Goal: Check status: Check status

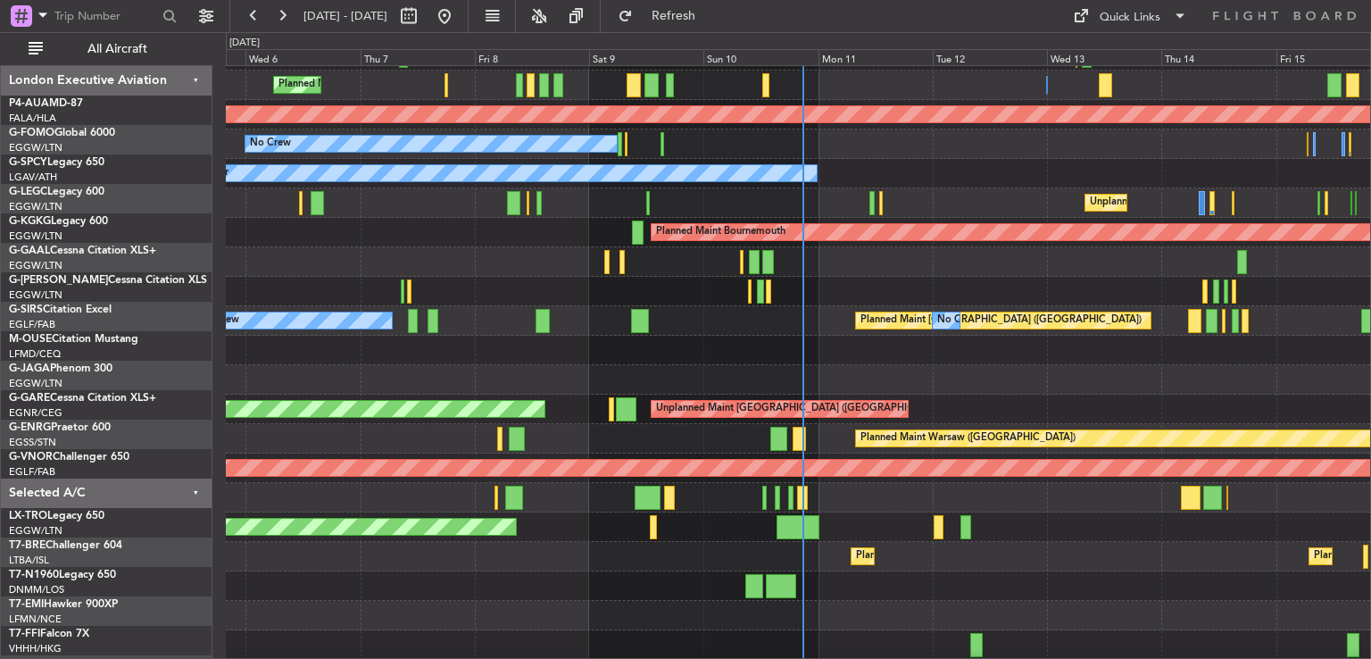
click at [283, 19] on button at bounding box center [282, 16] width 29 height 29
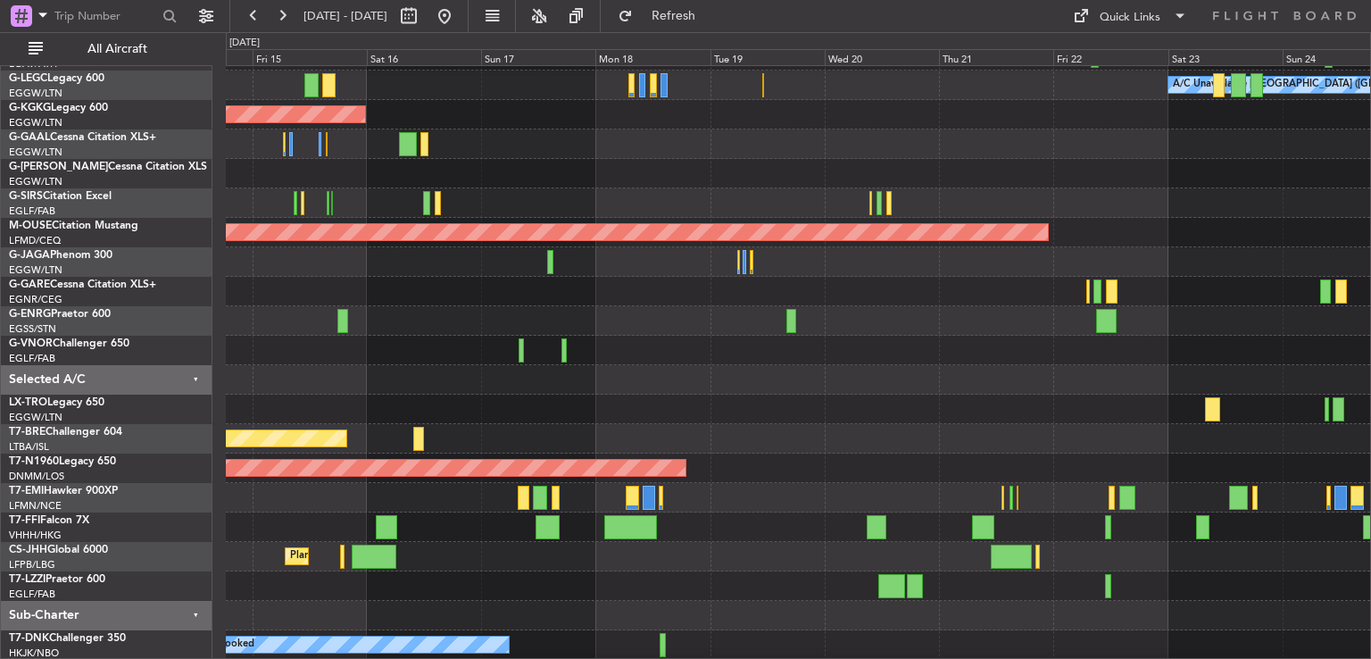
click at [283, 19] on button at bounding box center [282, 16] width 29 height 29
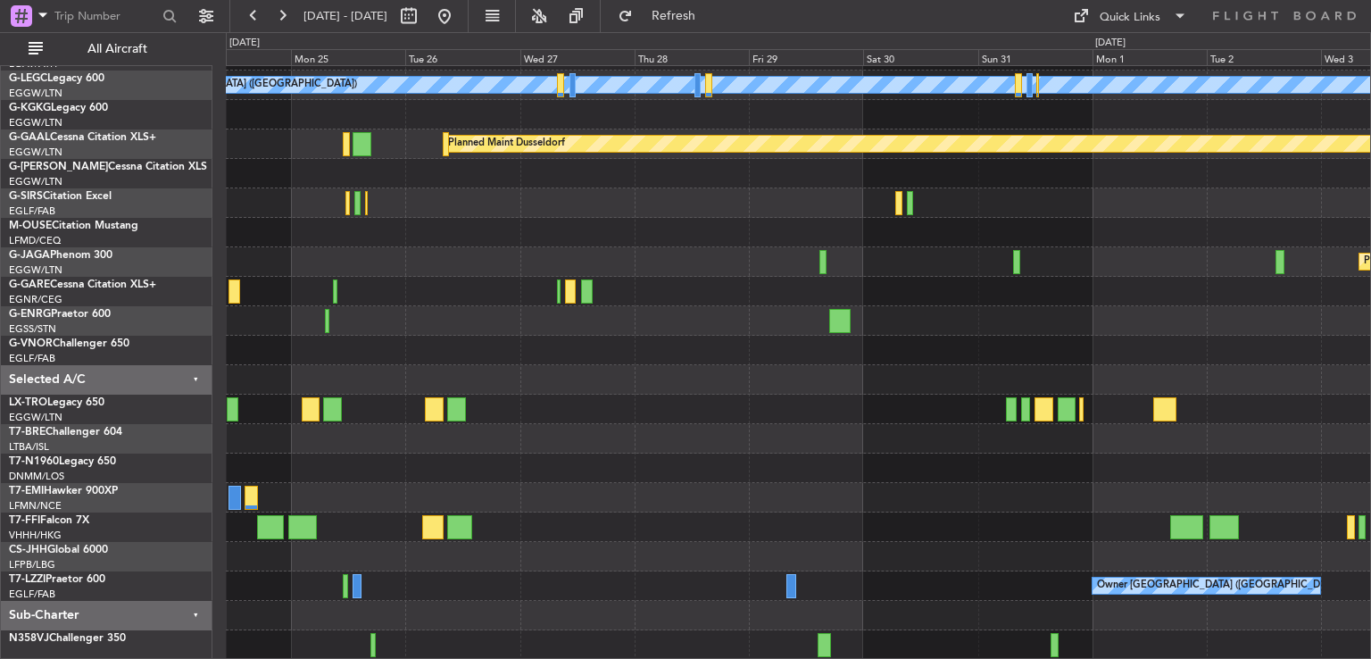
click at [568, 356] on div "A/C Unavailable [GEOGRAPHIC_DATA] ([GEOGRAPHIC_DATA]) Planned [GEOGRAPHIC_DATA]…" at bounding box center [798, 306] width 1144 height 707
click at [459, 21] on button at bounding box center [444, 16] width 29 height 29
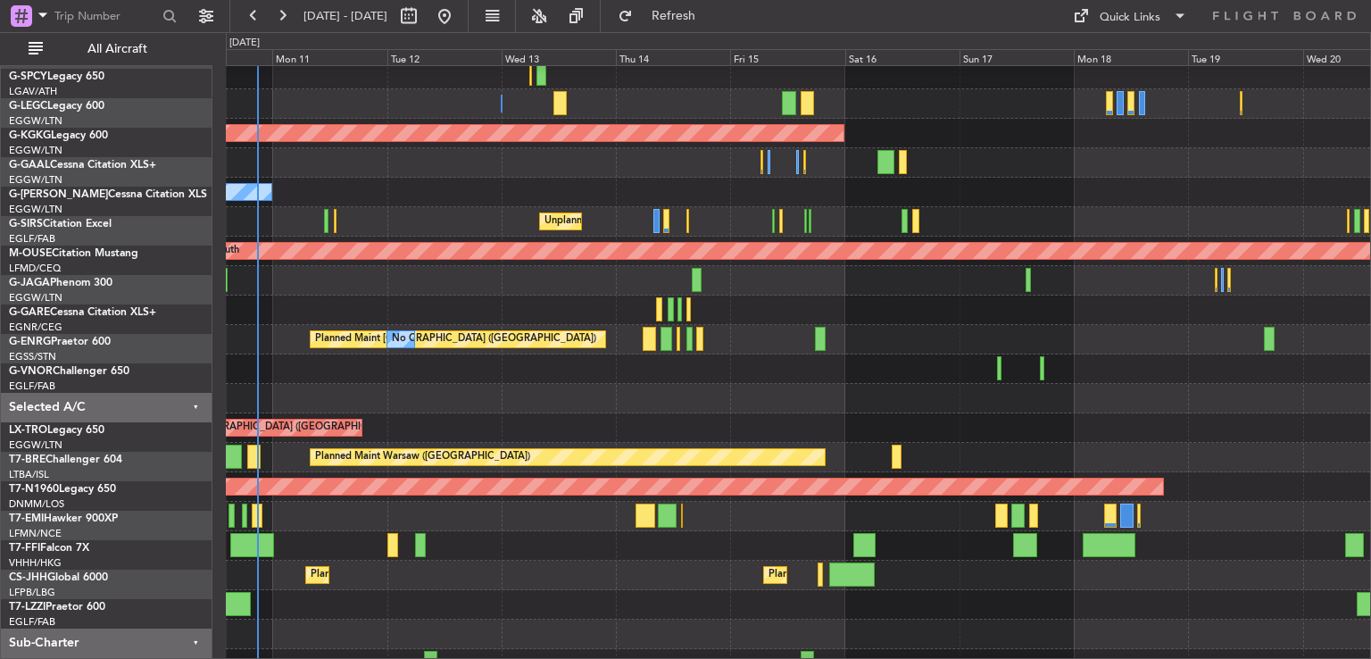
click at [603, 319] on div at bounding box center [798, 309] width 1144 height 29
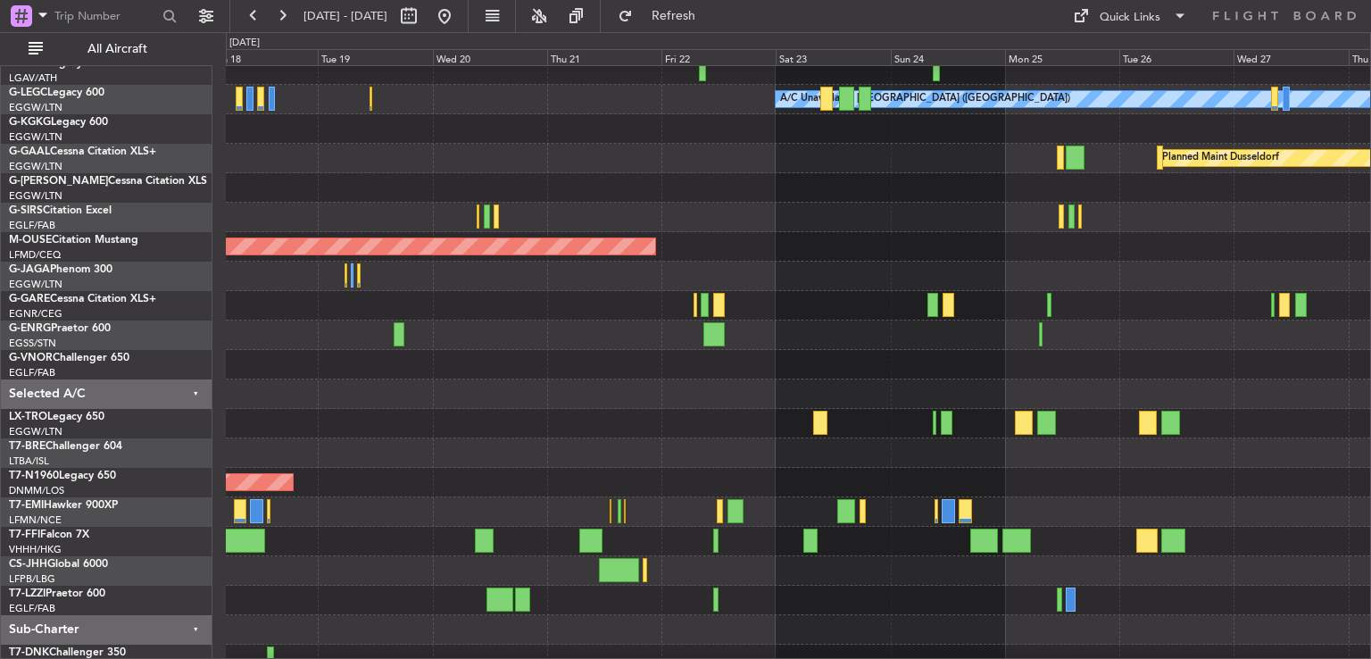
scroll to position [103, 0]
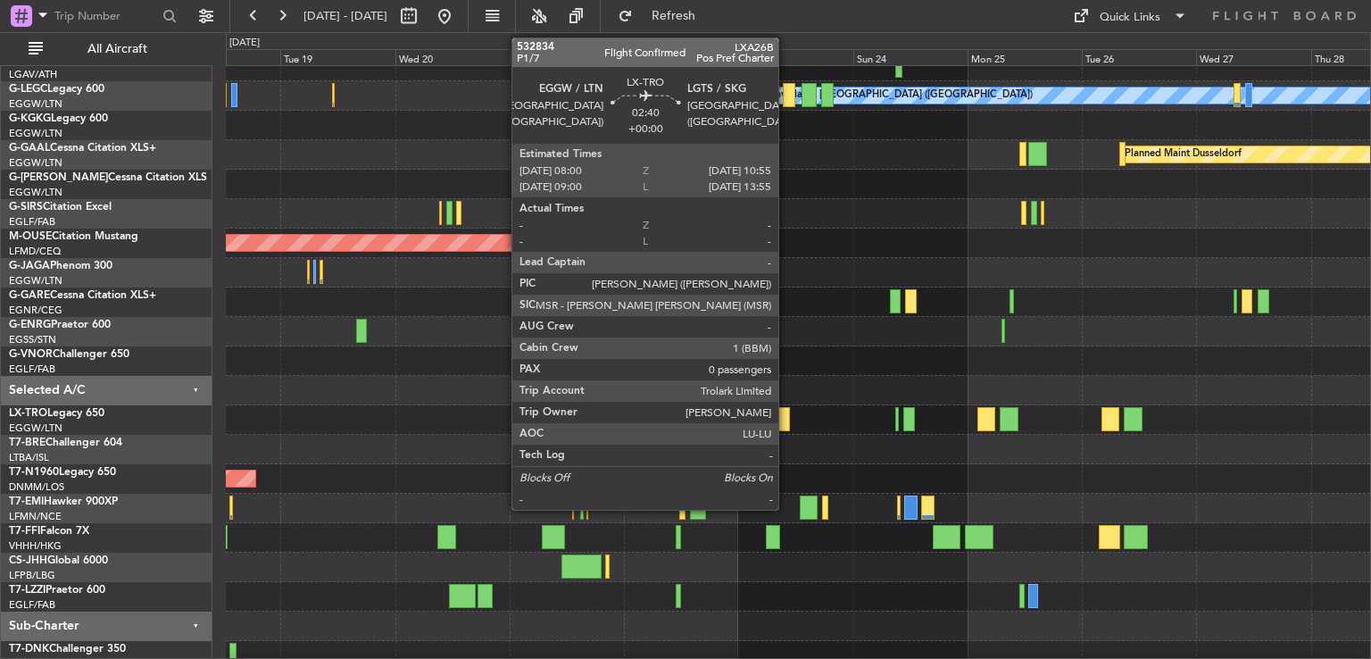
click at [786, 421] on div at bounding box center [783, 419] width 14 height 24
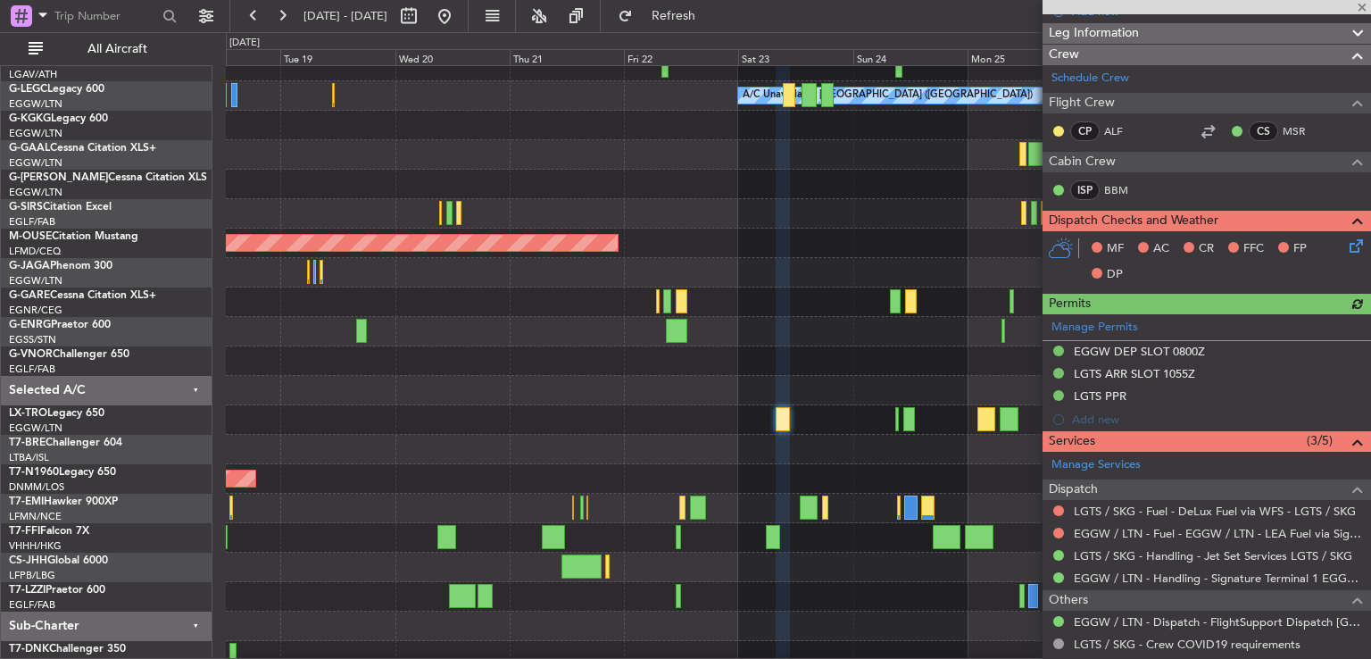
scroll to position [261, 0]
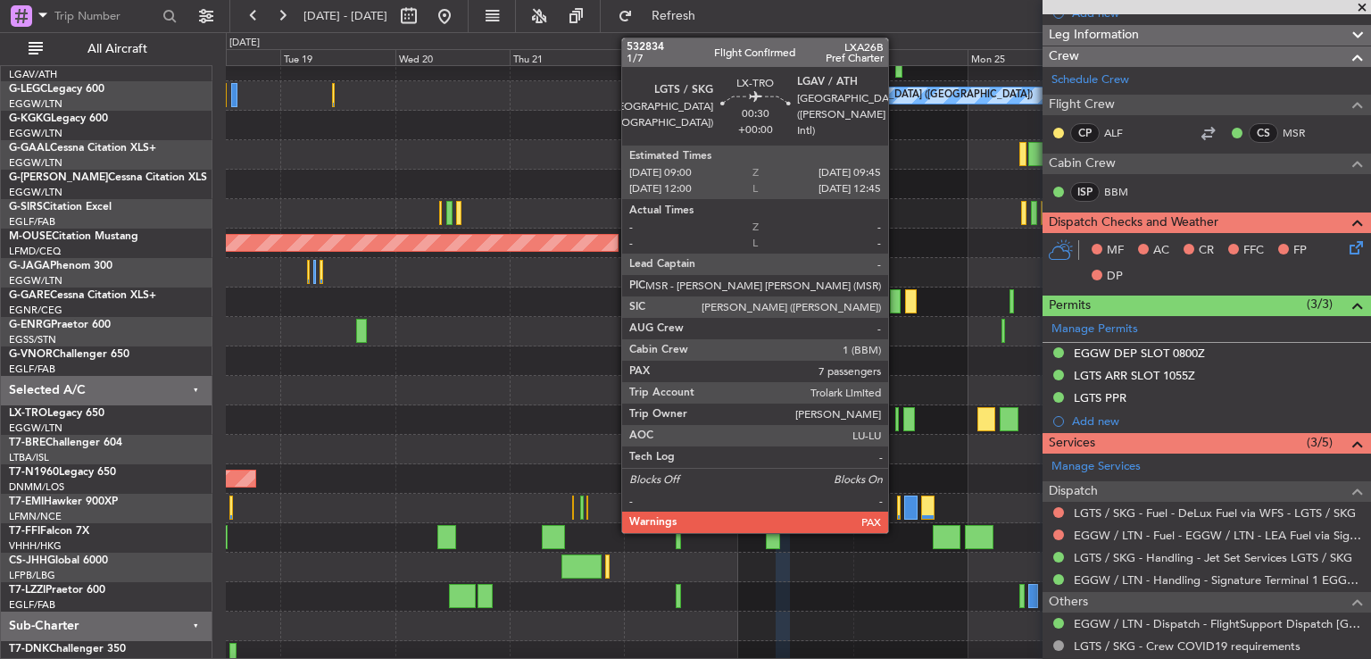
click at [896, 426] on div at bounding box center [897, 419] width 4 height 24
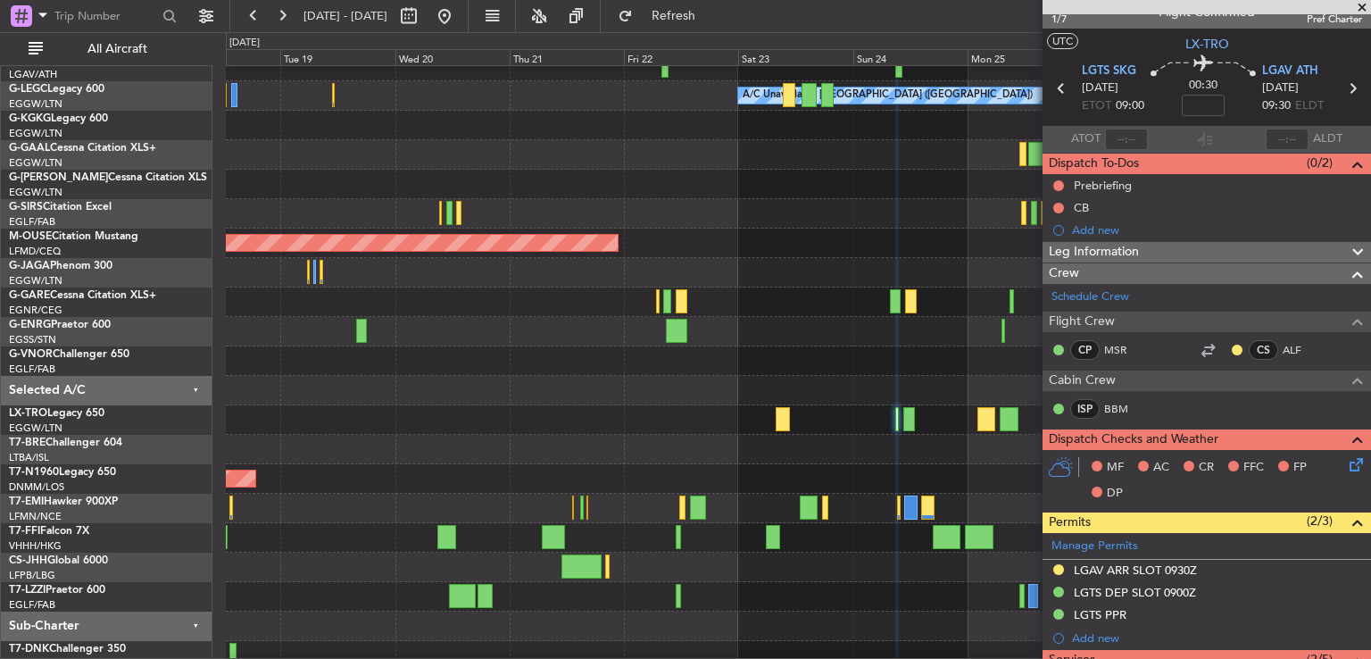
scroll to position [17, 0]
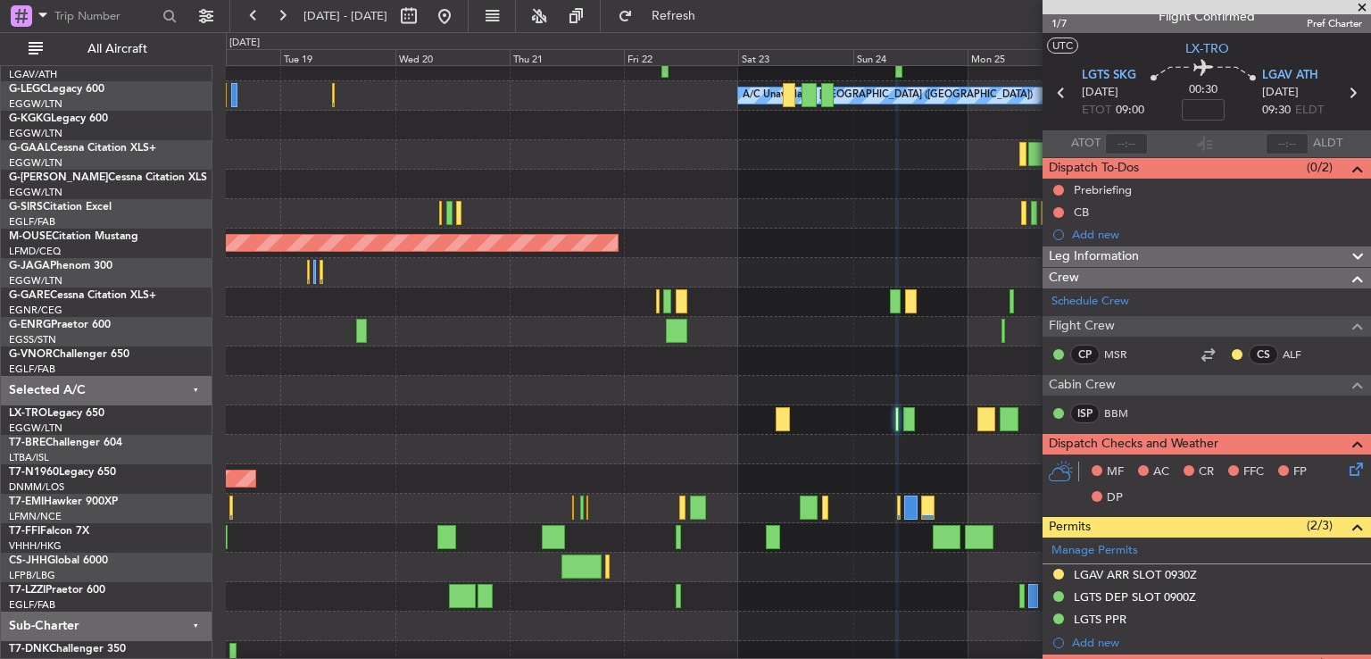
click at [1361, 8] on span at bounding box center [1362, 8] width 18 height 16
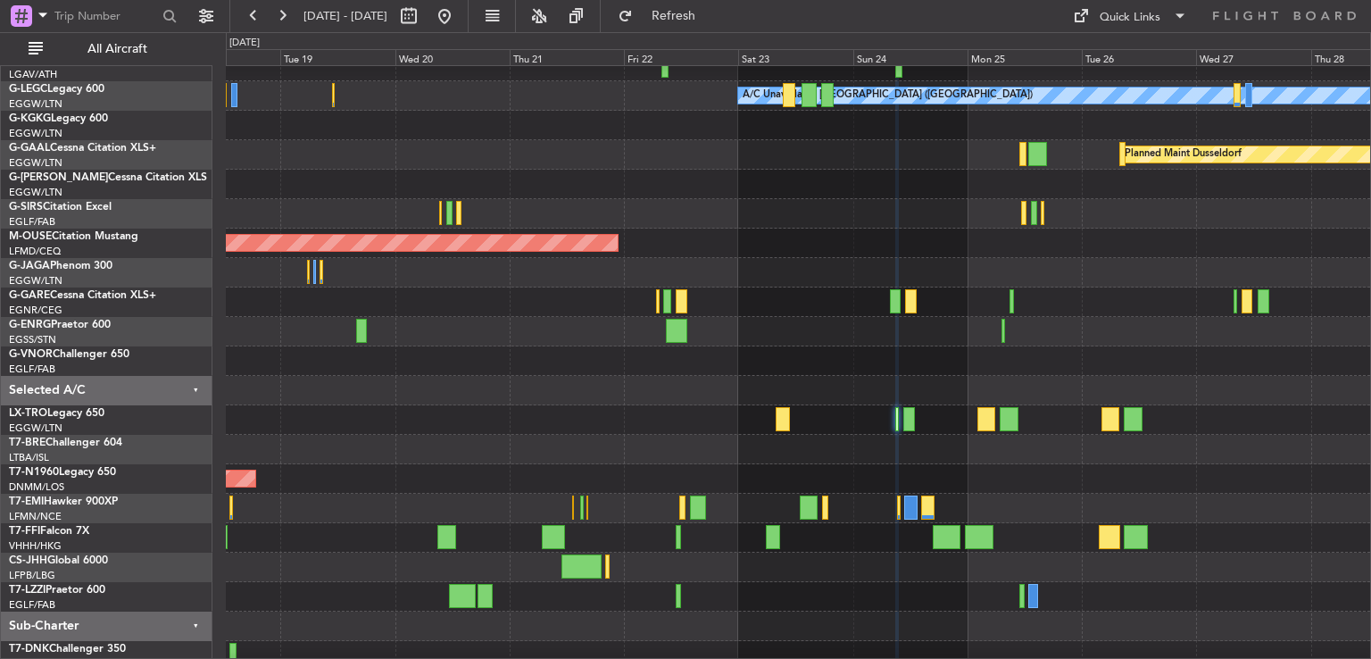
type input "0"
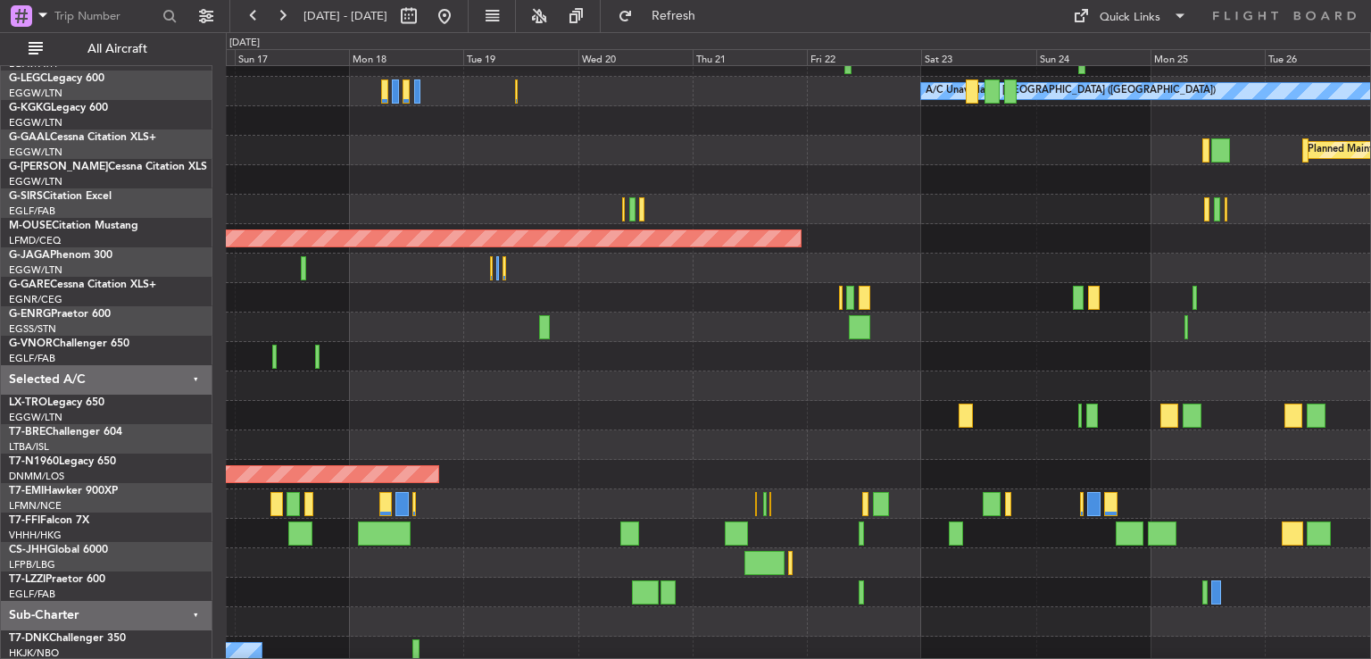
scroll to position [104, 0]
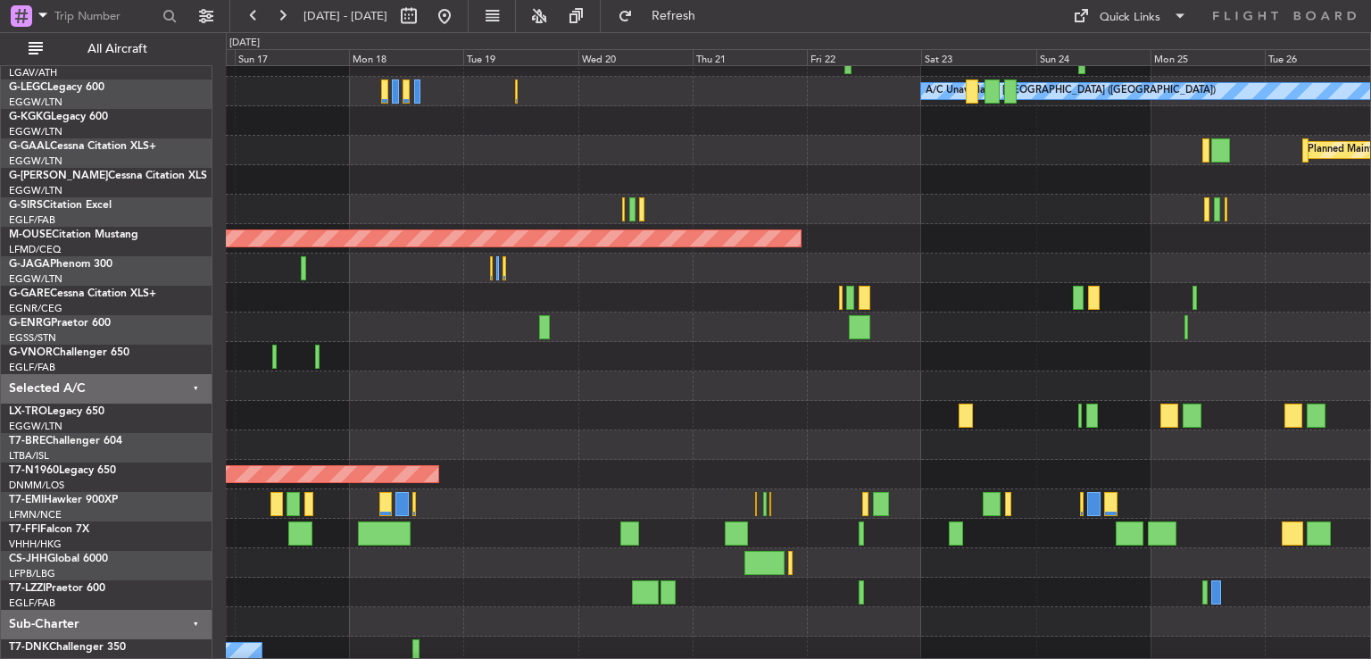
click at [790, 382] on div at bounding box center [798, 385] width 1144 height 29
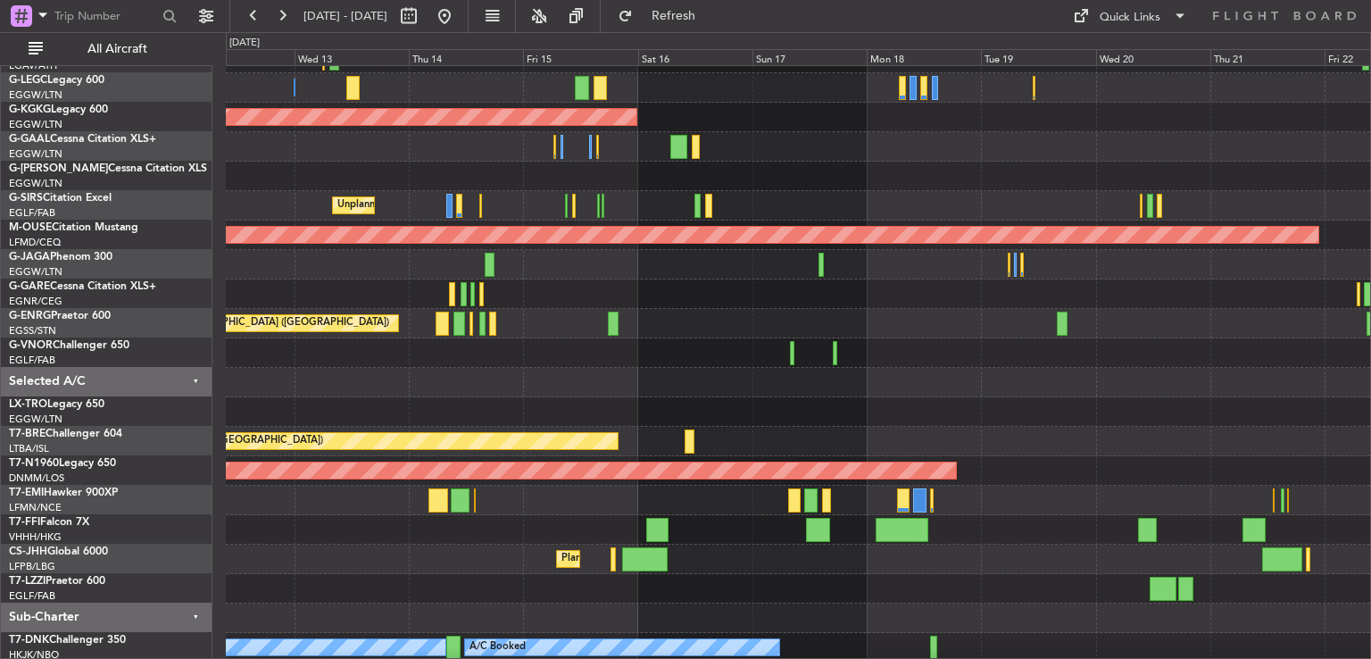
click at [960, 351] on div at bounding box center [798, 352] width 1144 height 29
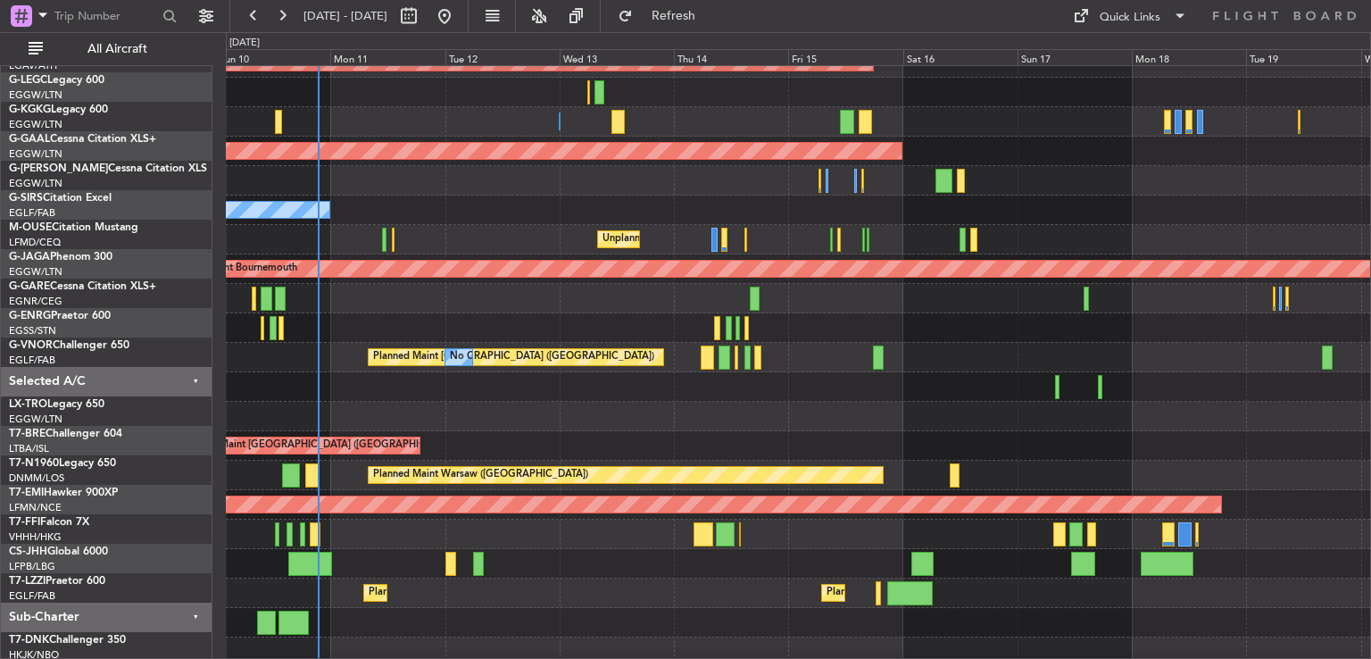
scroll to position [75, 0]
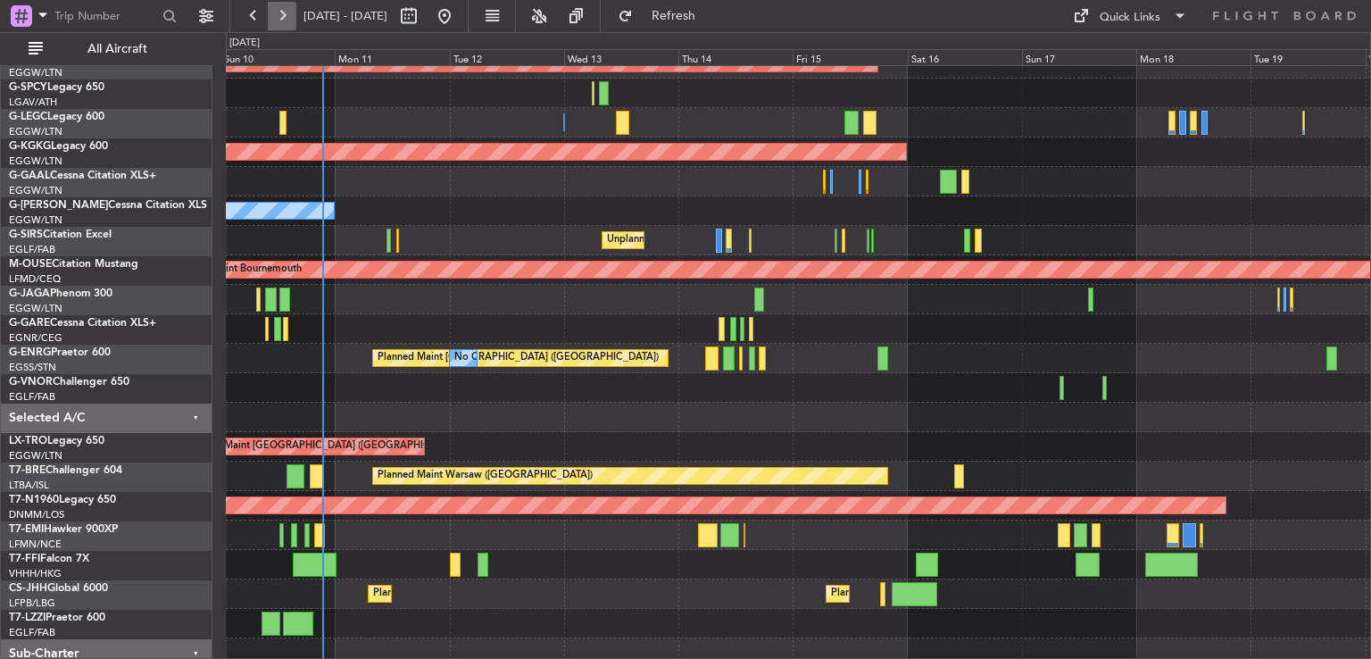
click at [289, 15] on button at bounding box center [282, 16] width 29 height 29
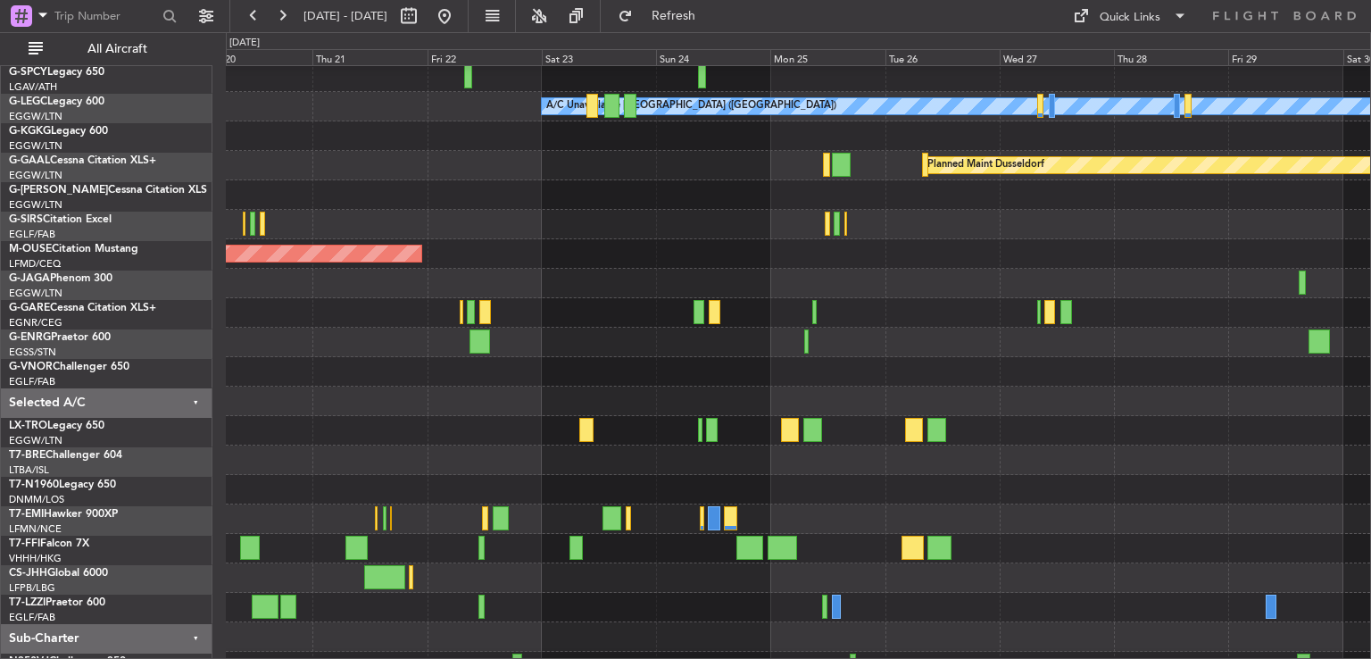
scroll to position [92, 0]
click at [589, 579] on div at bounding box center [798, 577] width 1144 height 29
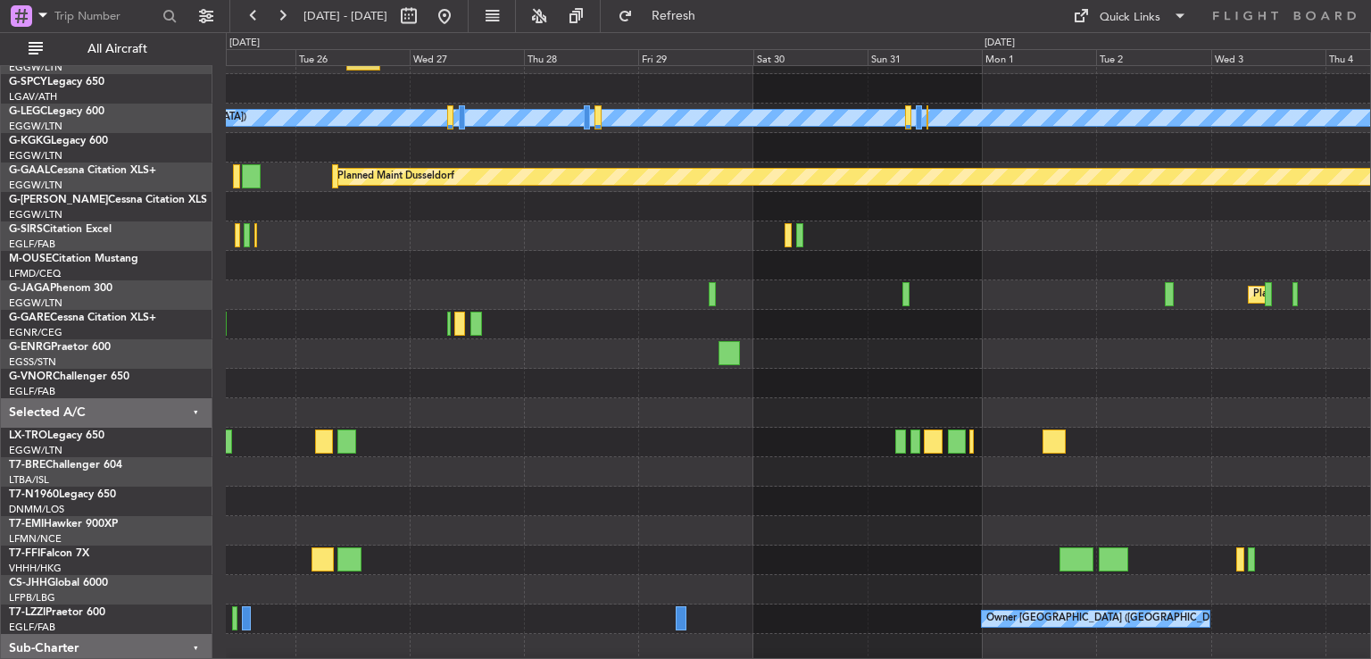
scroll to position [113, 0]
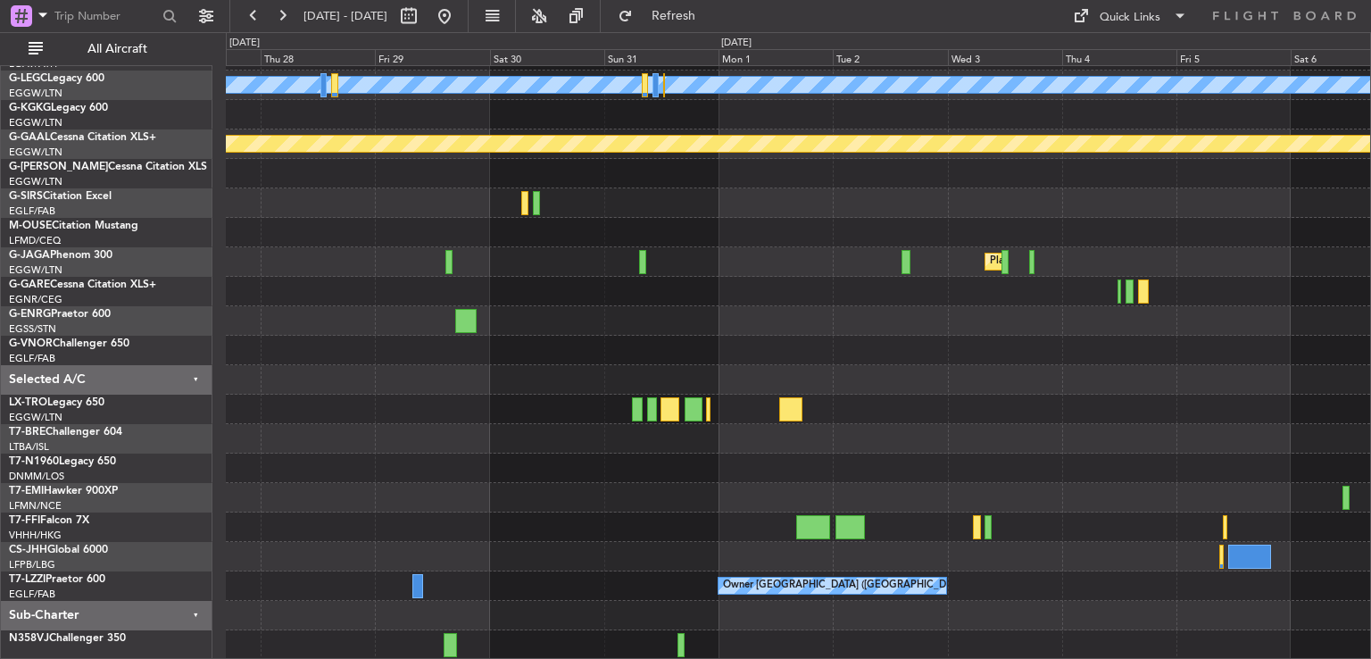
click at [298, 507] on div "A/C Unavailable [GEOGRAPHIC_DATA] ([GEOGRAPHIC_DATA]) Planned [GEOGRAPHIC_DATA]…" at bounding box center [798, 306] width 1144 height 707
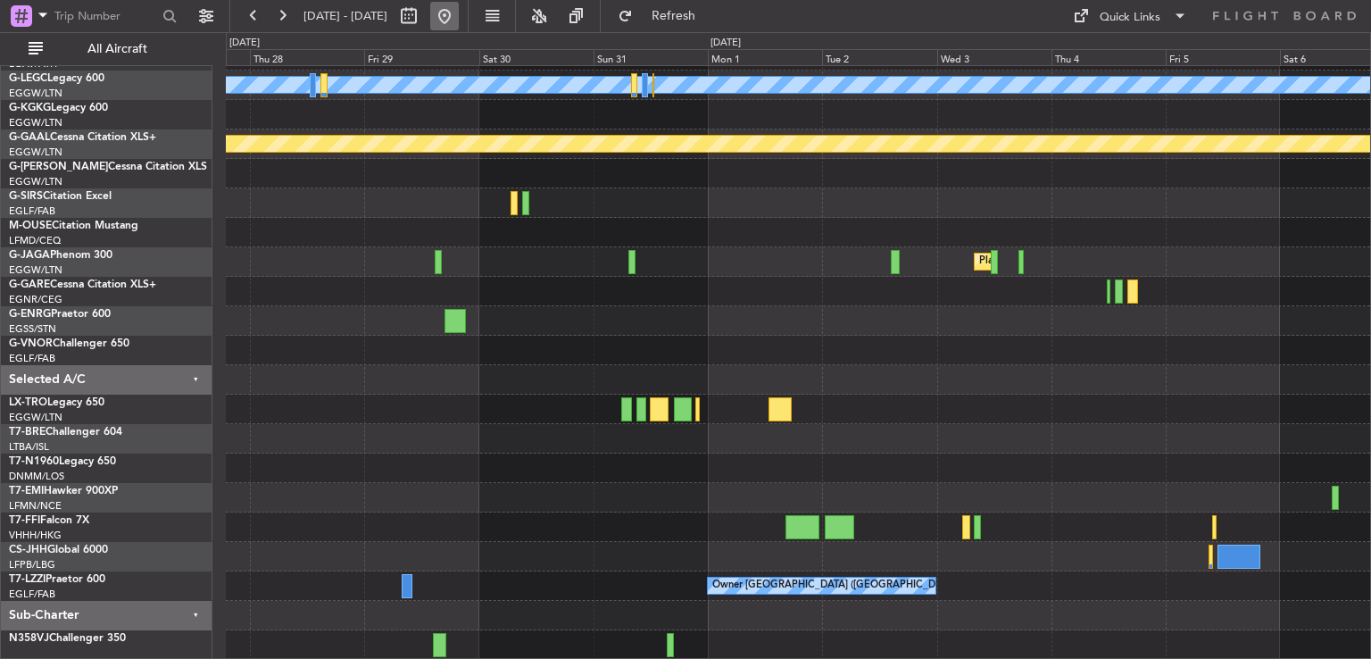
click at [459, 16] on button at bounding box center [444, 16] width 29 height 29
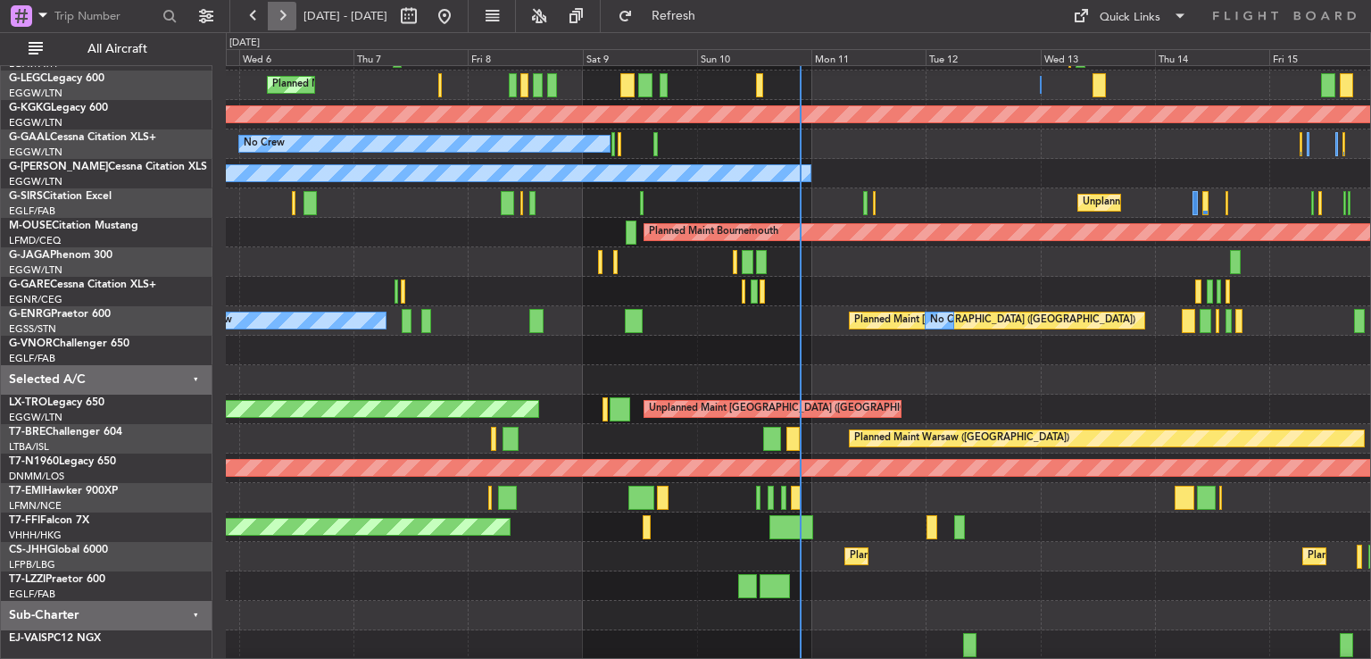
click at [280, 23] on button at bounding box center [282, 16] width 29 height 29
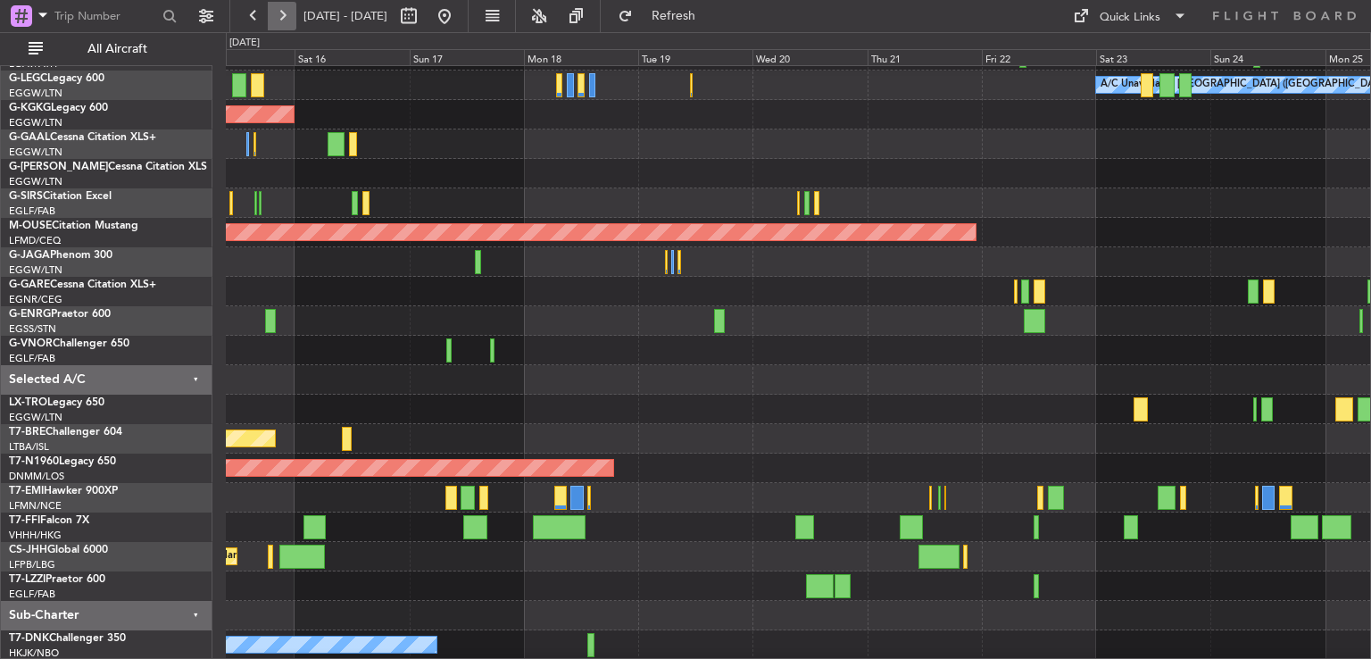
click at [280, 23] on button at bounding box center [282, 16] width 29 height 29
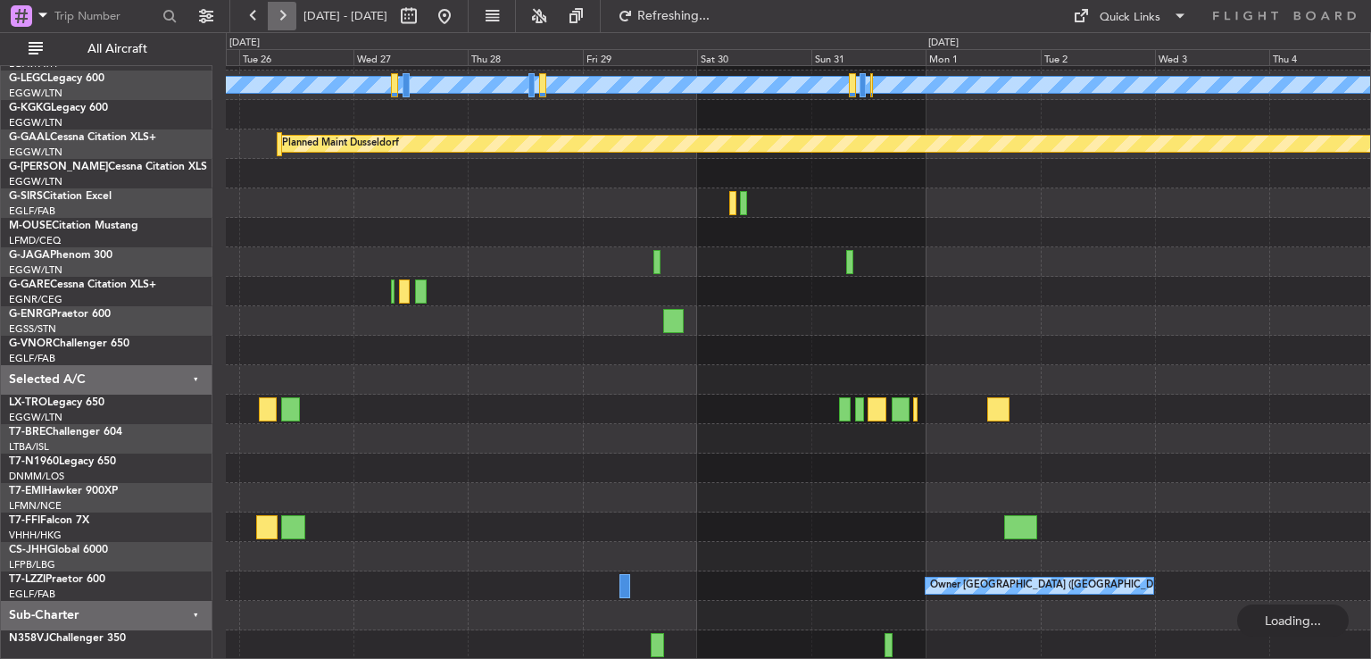
click at [280, 23] on button at bounding box center [282, 16] width 29 height 29
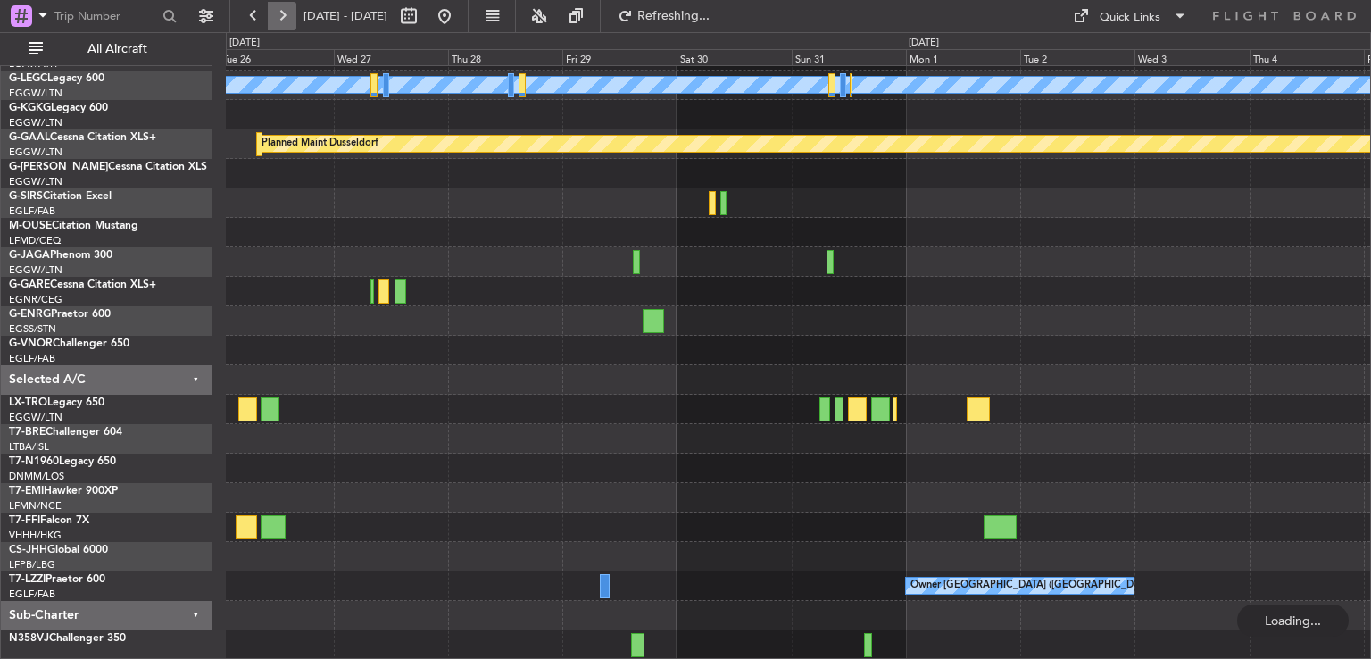
scroll to position [54, 0]
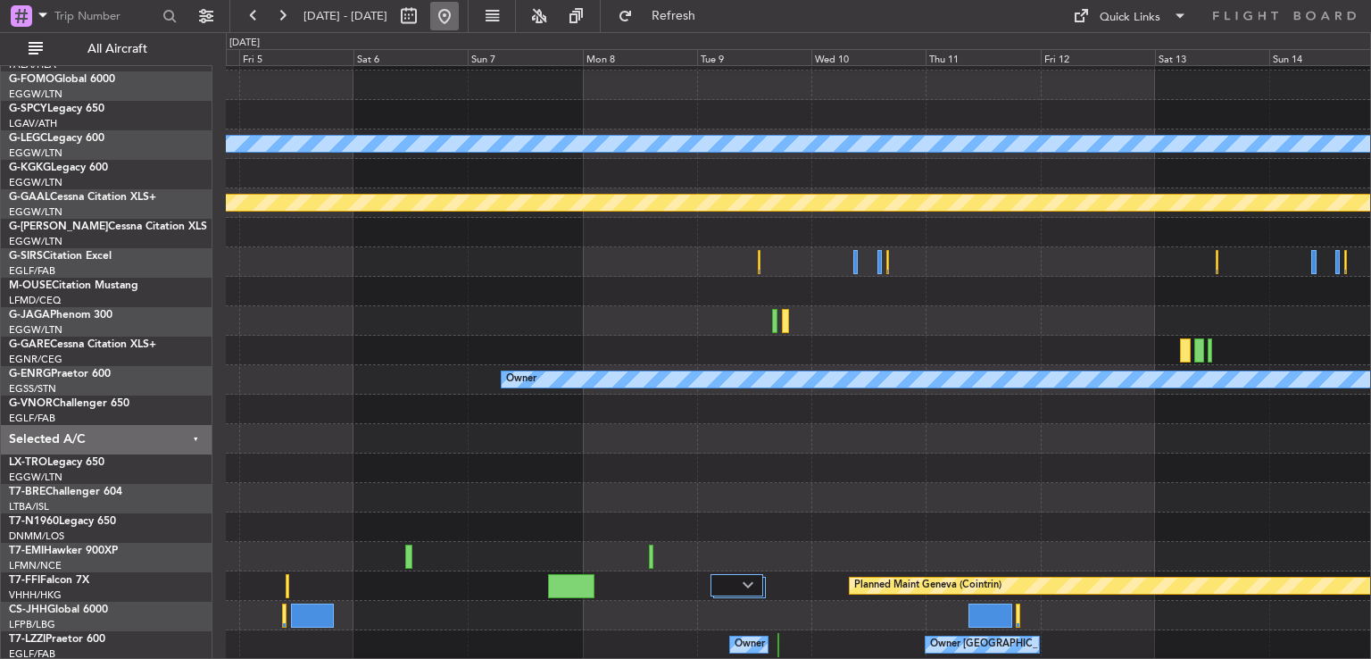
click at [459, 22] on button at bounding box center [444, 16] width 29 height 29
